Goal: Complete application form

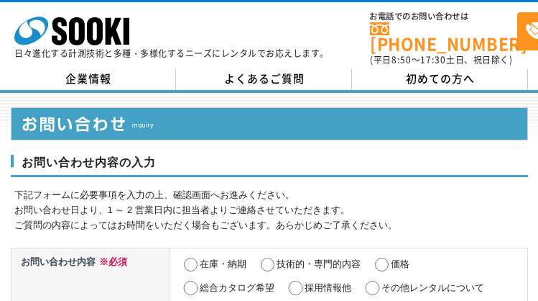
select select "13"
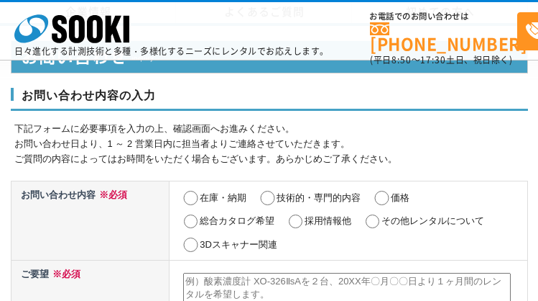
scroll to position [709, 0]
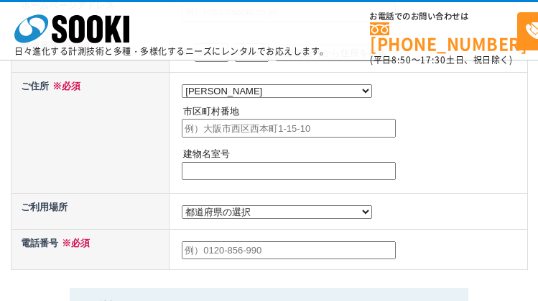
select select "13"
radio input "true"
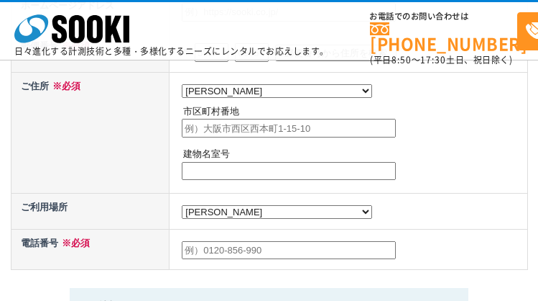
radio input "true"
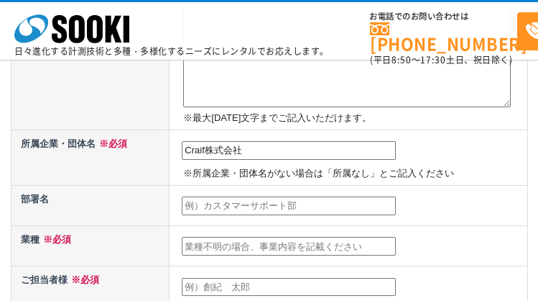
type input "Craif株式会社"
type input "法人部門"
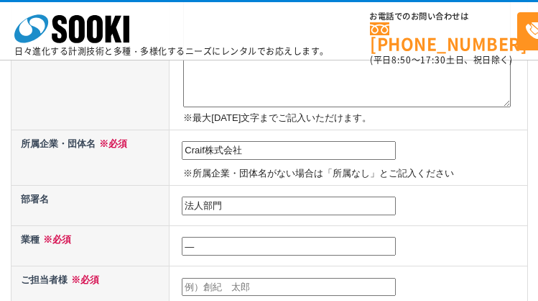
type input "―"
type input "[PERSON_NAME][PERSON_NAME]"
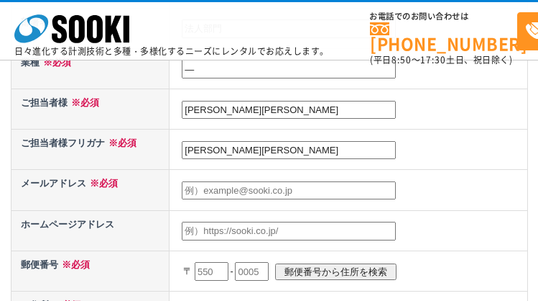
type input "[PERSON_NAME][PERSON_NAME]"
type input "[EMAIL_ADDRESS][DOMAIN_NAME]"
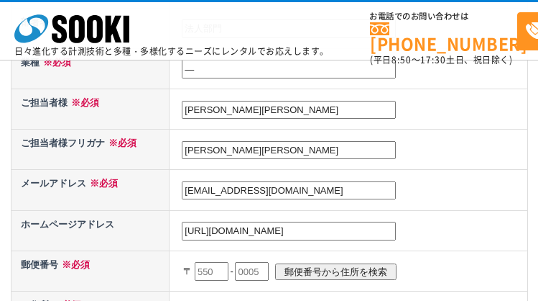
type input "[URL][DOMAIN_NAME]"
type input "162"
type input "[DATE]"
type input "0814"
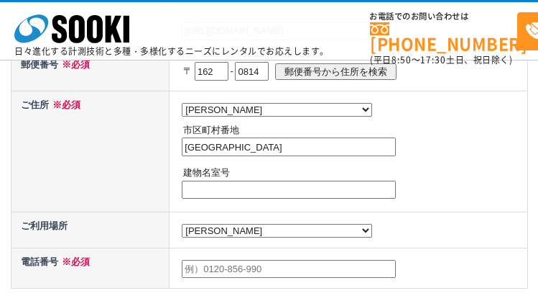
type input "[GEOGRAPHIC_DATA]"
type input "―"
type input "05017305213"
type textarea "lor・ipsumdol Sitametconsectetu。 adi「elitse」doe、tempori72utlaboreetdoloremagnaal…"
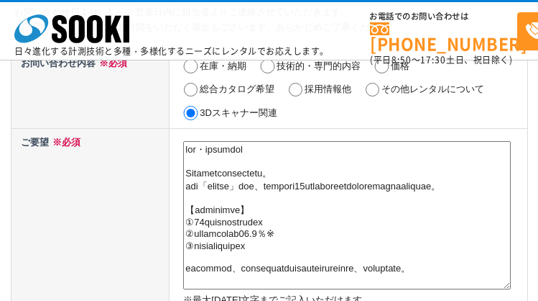
scroll to position [229, 0]
